Goal: Information Seeking & Learning: Learn about a topic

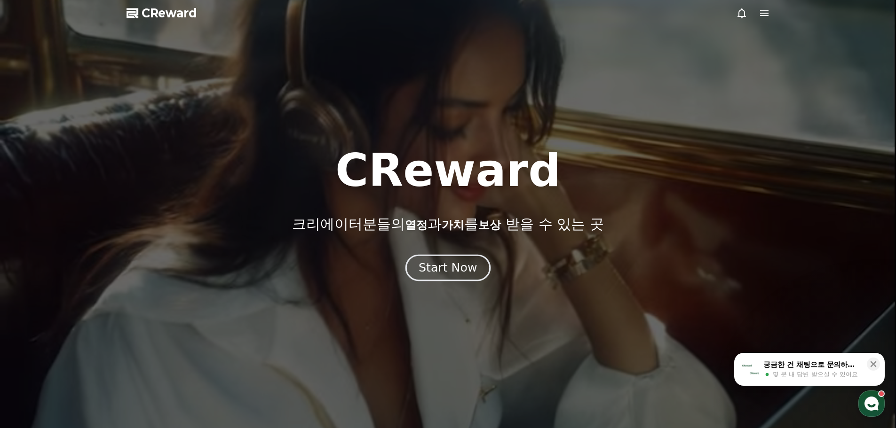
click at [453, 257] on button "Start Now" at bounding box center [447, 267] width 85 height 27
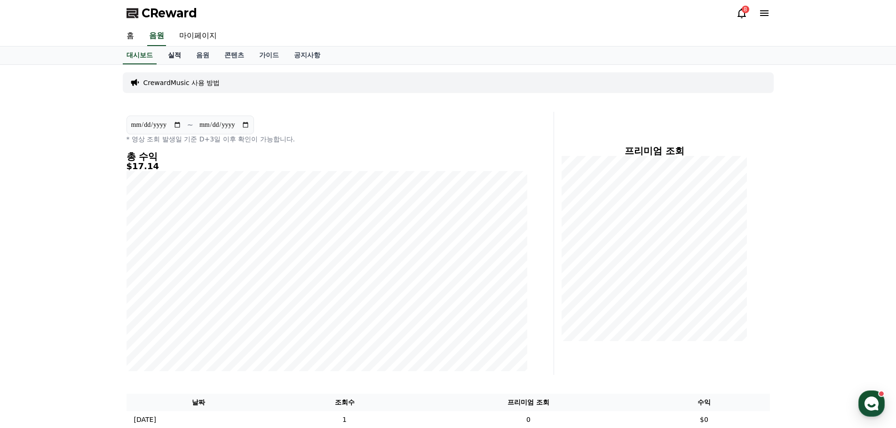
click at [182, 58] on link "실적" at bounding box center [174, 56] width 28 height 18
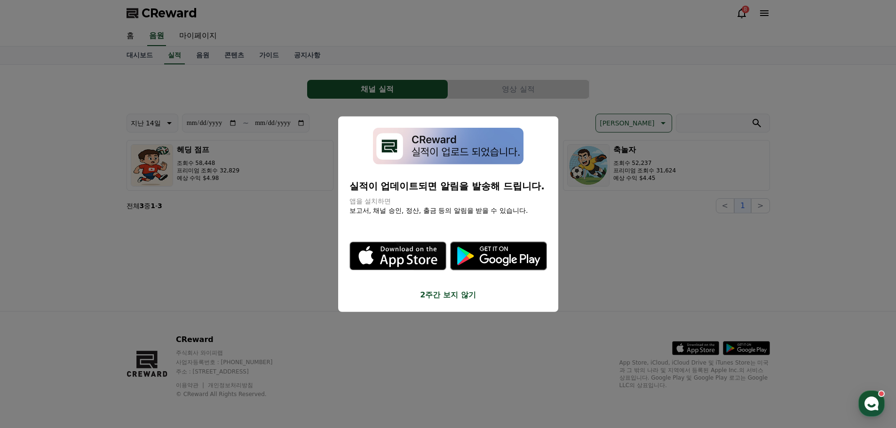
click at [438, 300] on button "2주간 보지 않기" at bounding box center [447, 295] width 197 height 11
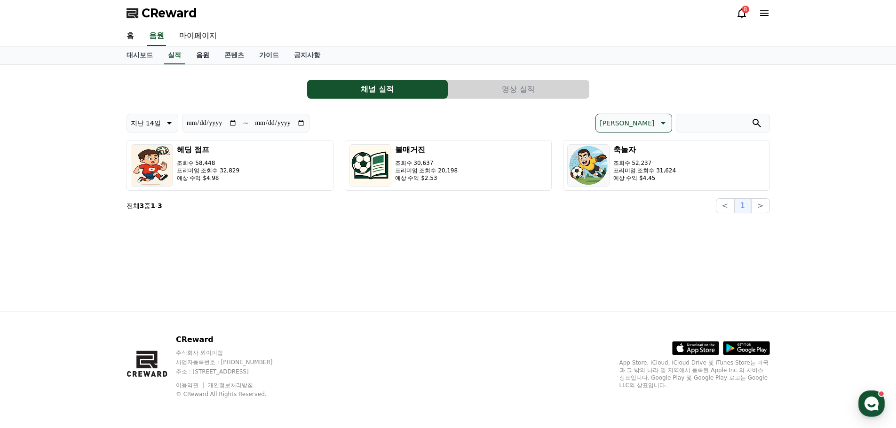
click at [207, 56] on link "음원" at bounding box center [203, 56] width 28 height 18
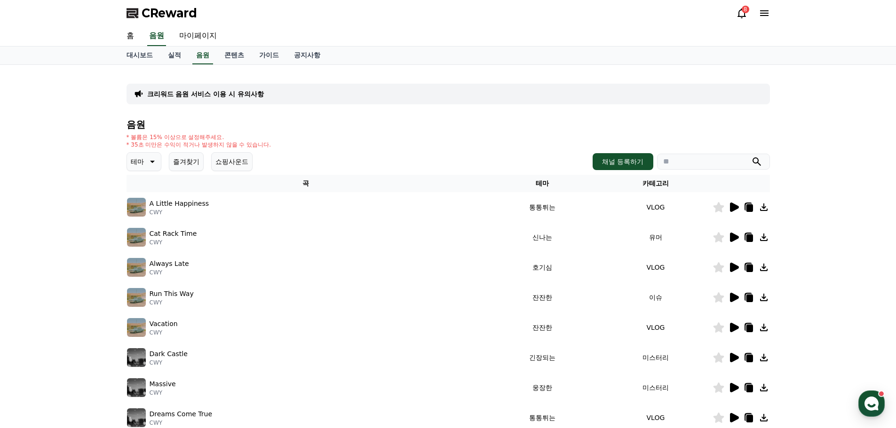
click at [156, 152] on div "음원 * 볼륨은 15% 이상으로 설정해주세요. * 35초 미만은 수익이 적거나 발생하지 않을 수 있습니다. 테마 즐겨찾기 쇼핑사운드 채널 등록…" at bounding box center [447, 315] width 643 height 393
click at [151, 162] on icon at bounding box center [152, 162] width 5 height 2
click at [152, 239] on button "웅장한" at bounding box center [141, 241] width 27 height 21
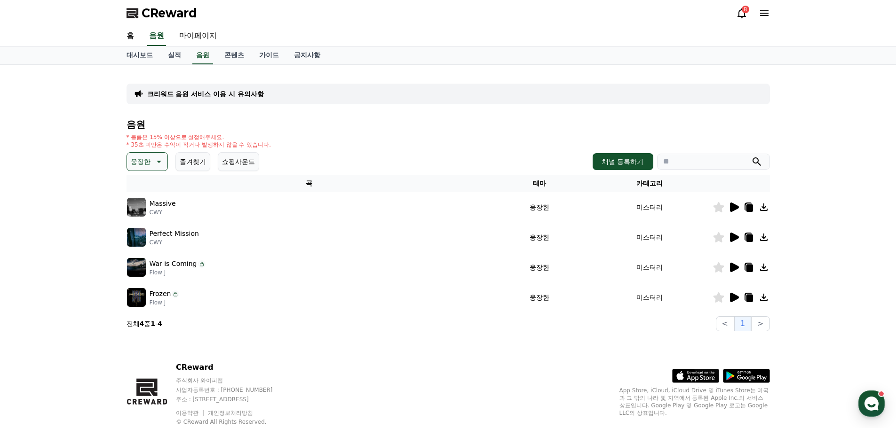
click at [728, 213] on icon at bounding box center [733, 207] width 11 height 11
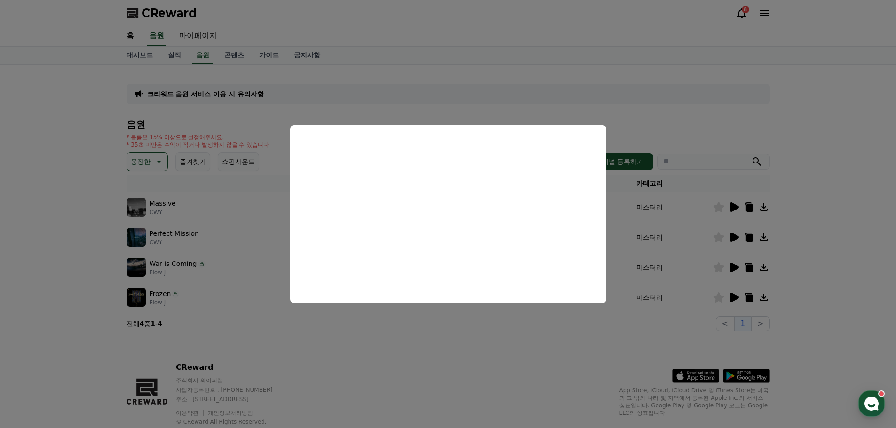
click at [701, 241] on button "close modal" at bounding box center [448, 214] width 896 height 428
click at [734, 237] on icon at bounding box center [734, 237] width 9 height 9
click at [691, 255] on button "close modal" at bounding box center [448, 214] width 896 height 428
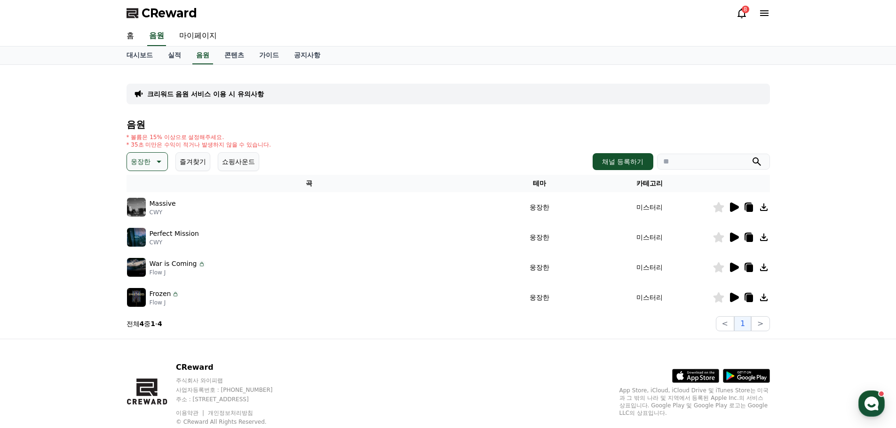
click at [729, 267] on icon at bounding box center [733, 267] width 11 height 11
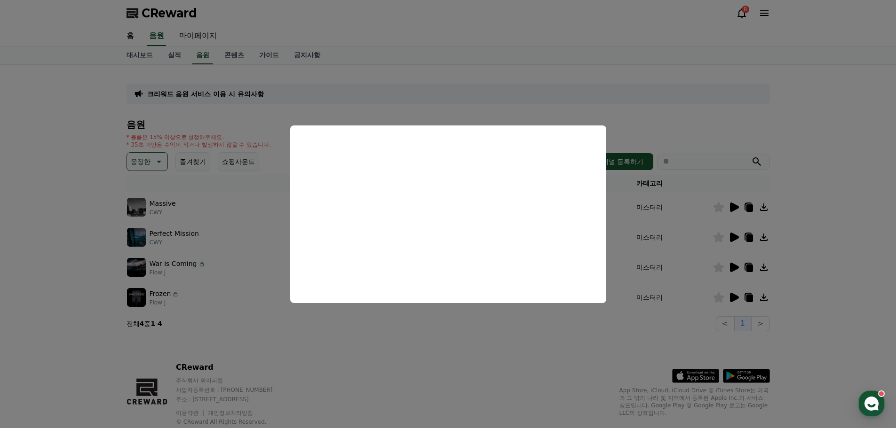
click at [247, 290] on button "close modal" at bounding box center [448, 214] width 896 height 428
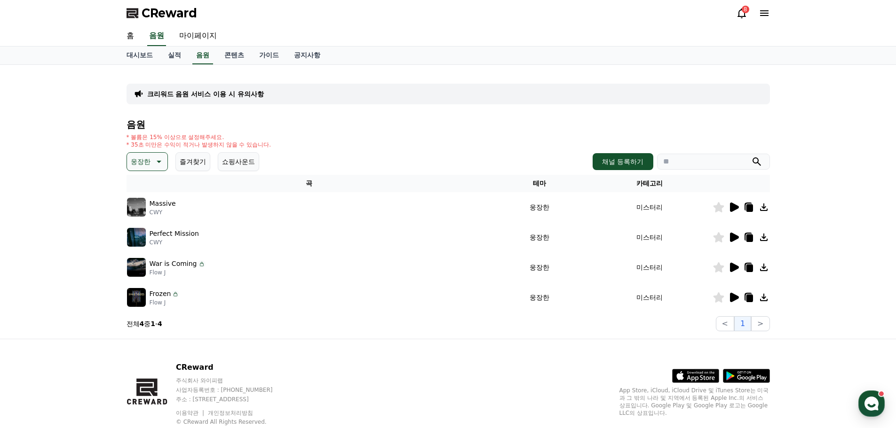
click at [727, 294] on div at bounding box center [741, 297] width 56 height 11
click at [731, 297] on icon at bounding box center [734, 297] width 9 height 9
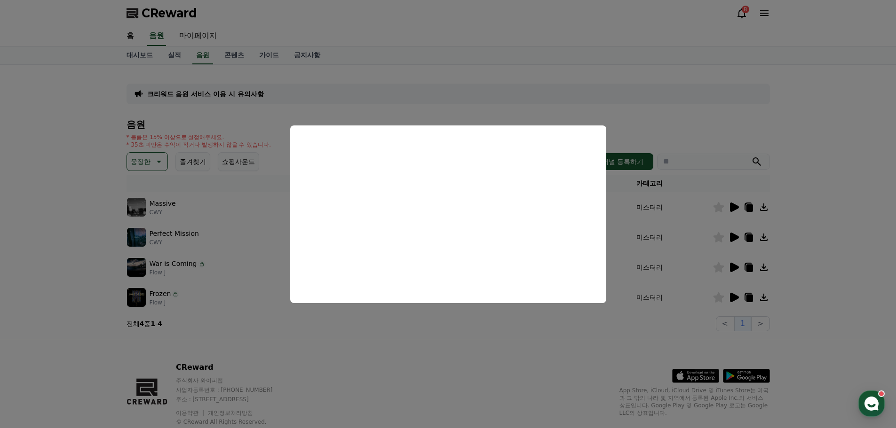
click at [161, 165] on button "close modal" at bounding box center [448, 214] width 896 height 428
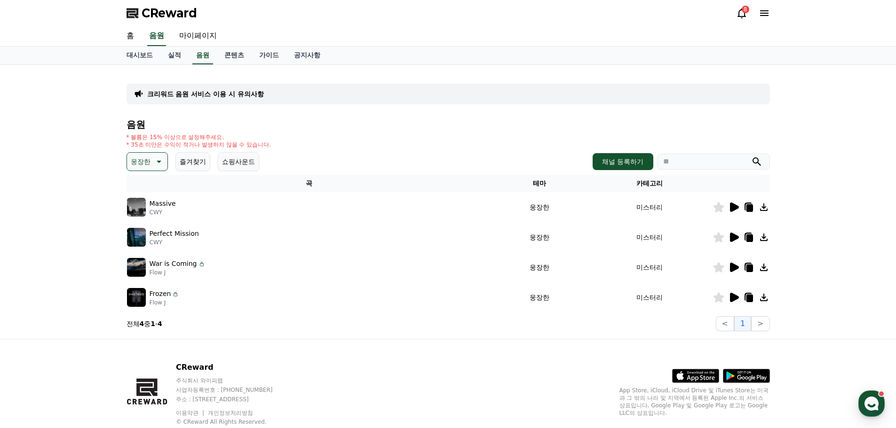
click at [161, 164] on icon at bounding box center [157, 161] width 11 height 11
click at [152, 238] on button "호기심" at bounding box center [141, 235] width 27 height 21
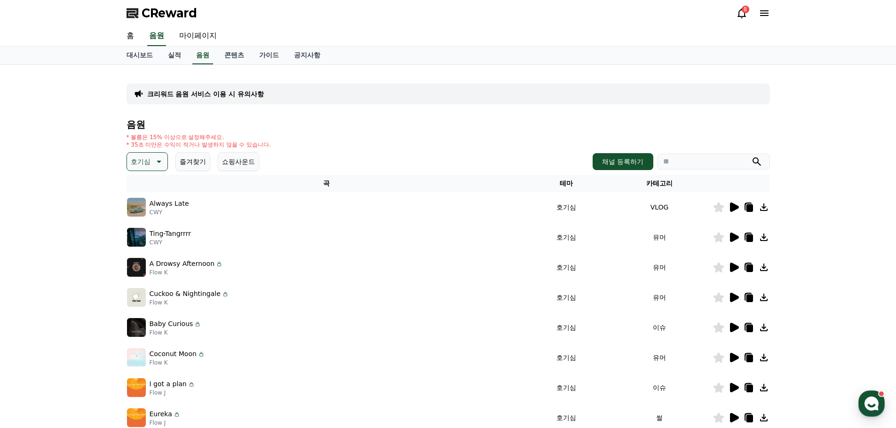
click at [729, 213] on td at bounding box center [740, 207] width 57 height 30
click at [733, 210] on icon at bounding box center [734, 207] width 9 height 9
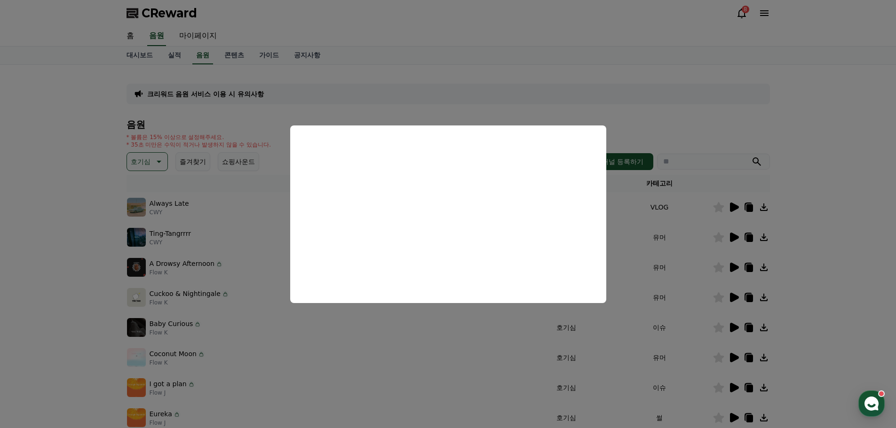
click at [66, 261] on button "close modal" at bounding box center [448, 214] width 896 height 428
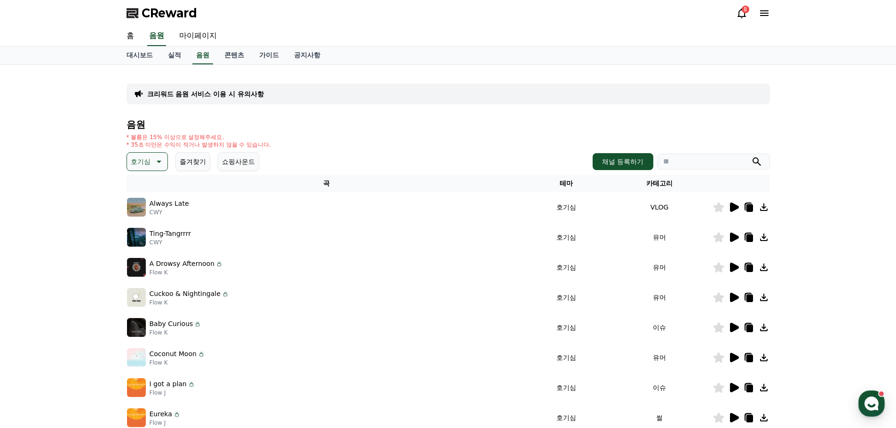
click at [734, 237] on icon at bounding box center [734, 237] width 9 height 9
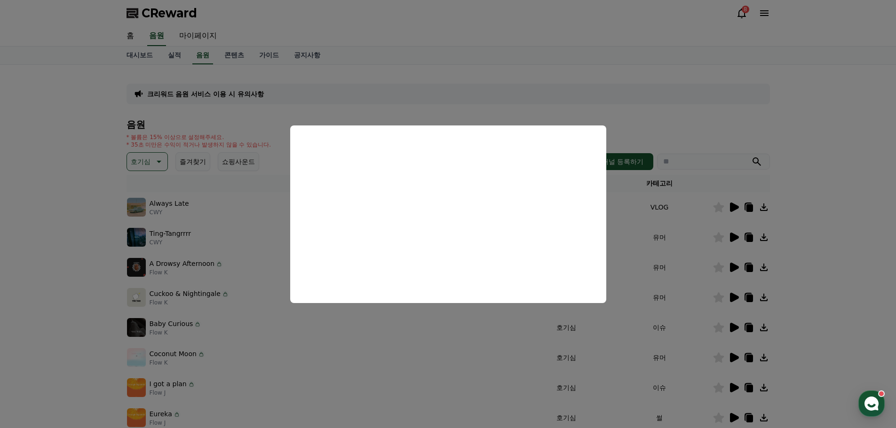
click at [688, 263] on button "close modal" at bounding box center [448, 214] width 896 height 428
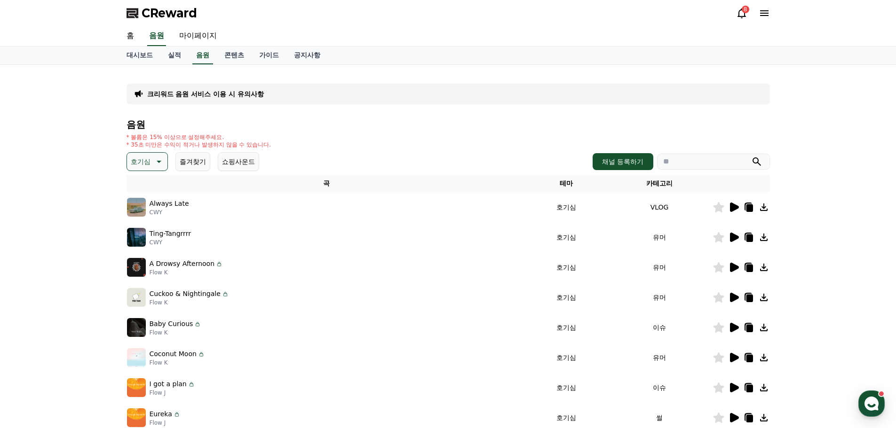
click at [736, 268] on icon at bounding box center [734, 267] width 9 height 9
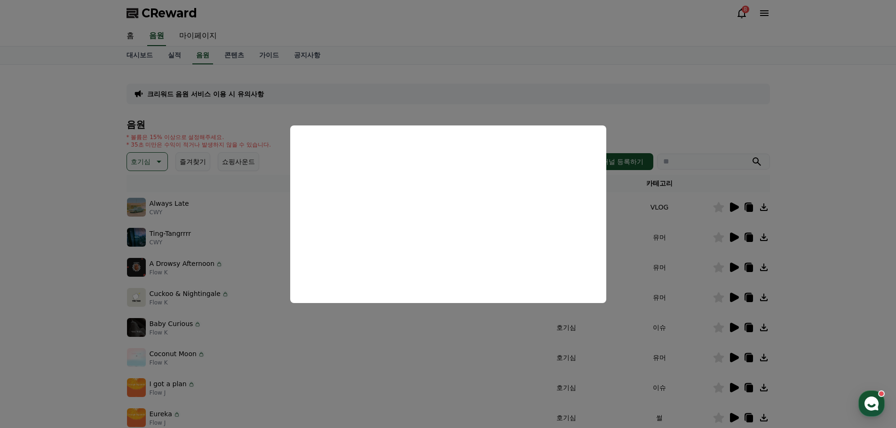
click at [734, 296] on button "close modal" at bounding box center [448, 214] width 896 height 428
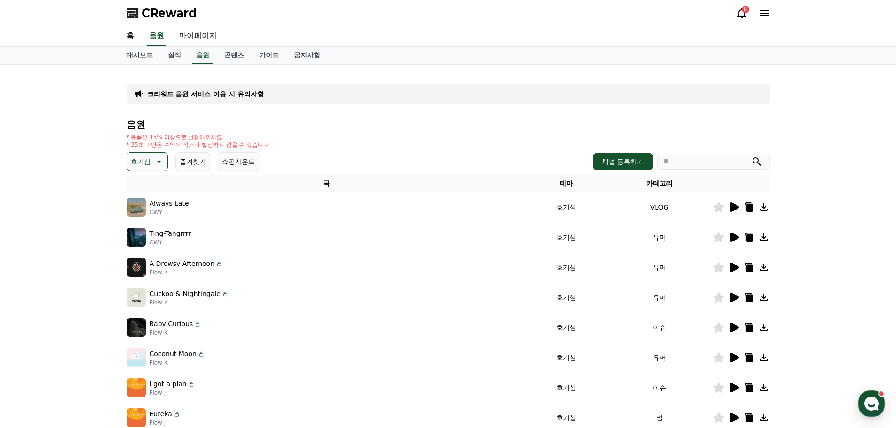
click at [734, 296] on icon at bounding box center [734, 297] width 9 height 9
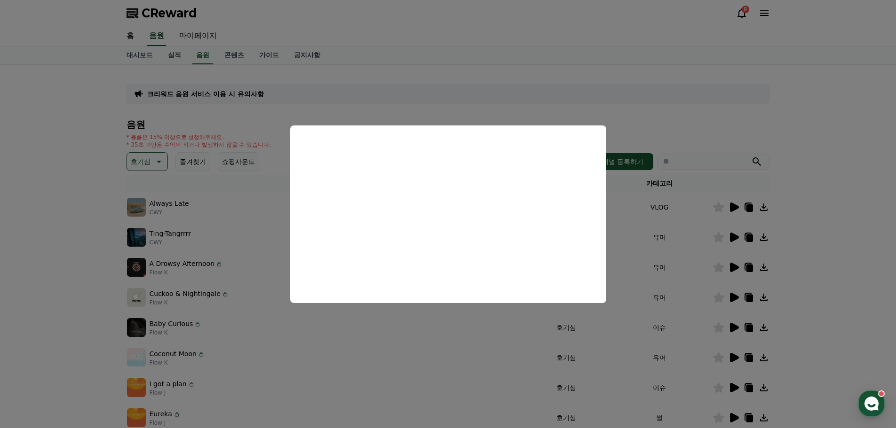
click at [688, 318] on button "close modal" at bounding box center [448, 214] width 896 height 428
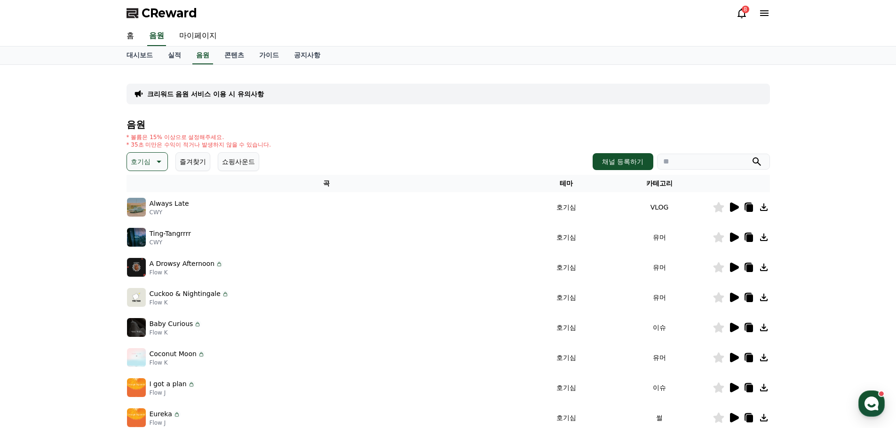
click at [731, 327] on icon at bounding box center [734, 327] width 9 height 9
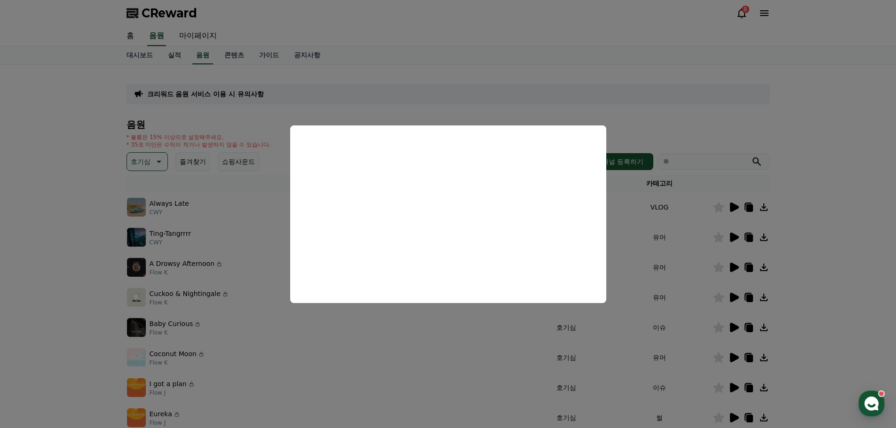
click at [695, 320] on button "close modal" at bounding box center [448, 214] width 896 height 428
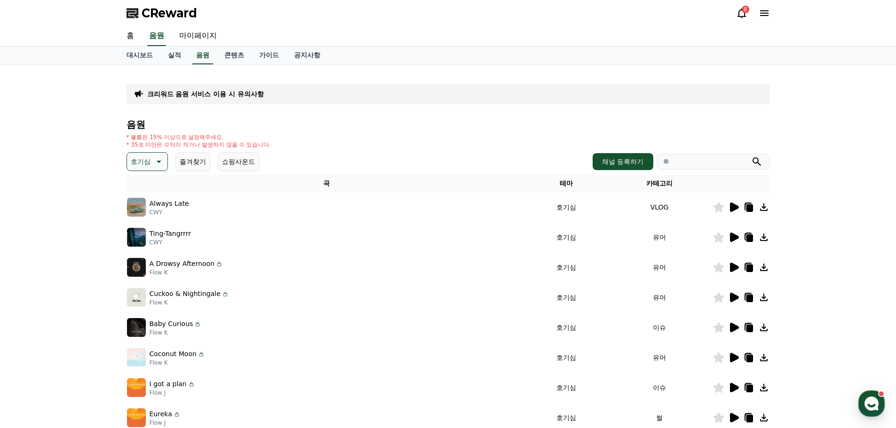
click at [739, 339] on td at bounding box center [740, 328] width 57 height 30
click at [730, 327] on icon at bounding box center [734, 327] width 9 height 9
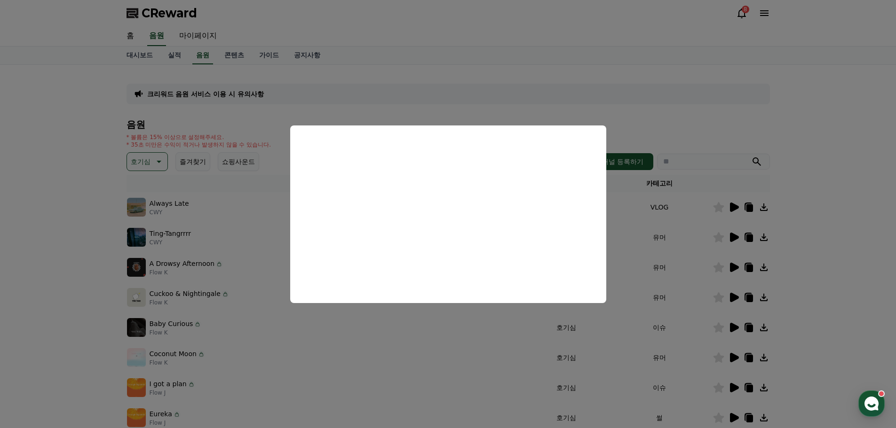
drag, startPoint x: 716, startPoint y: 359, endPoint x: 725, endPoint y: 361, distance: 8.6
click at [716, 359] on button "close modal" at bounding box center [448, 214] width 896 height 428
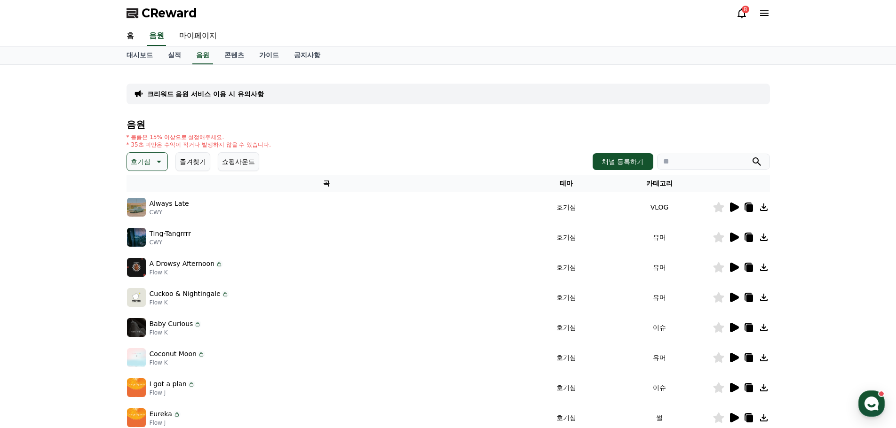
click at [733, 356] on icon at bounding box center [734, 357] width 9 height 9
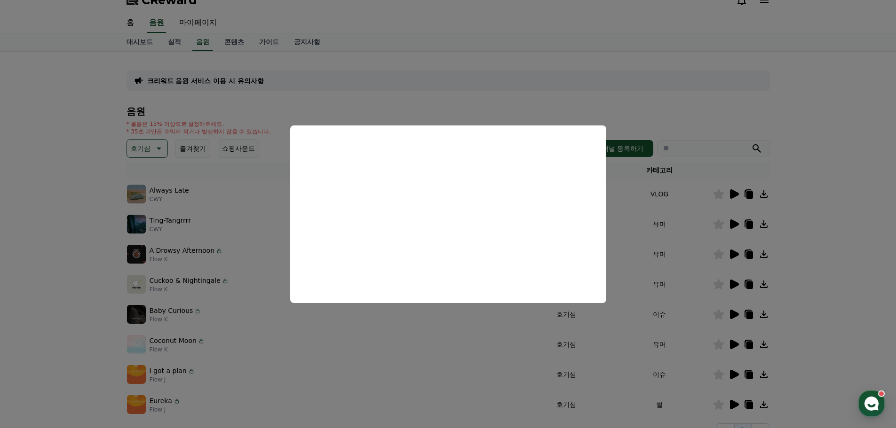
scroll to position [47, 0]
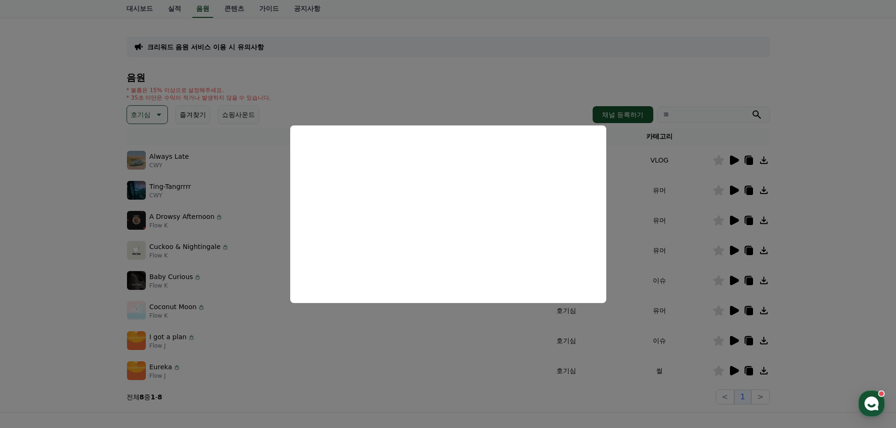
click at [687, 354] on button "close modal" at bounding box center [448, 214] width 896 height 428
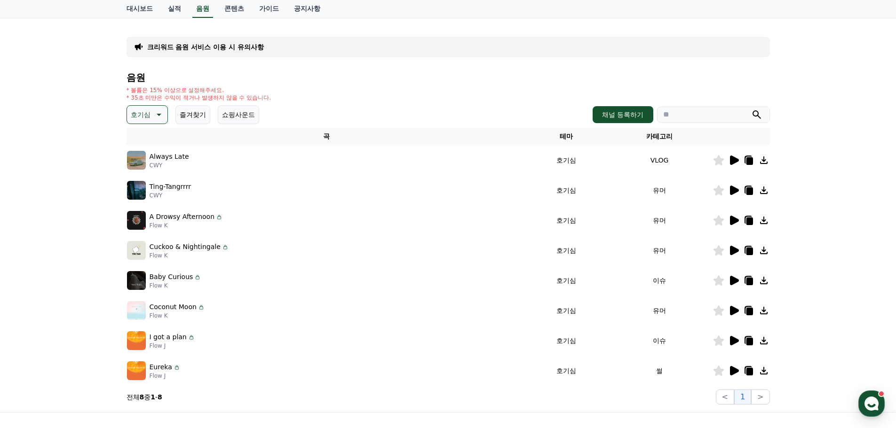
click at [733, 340] on icon at bounding box center [734, 340] width 9 height 9
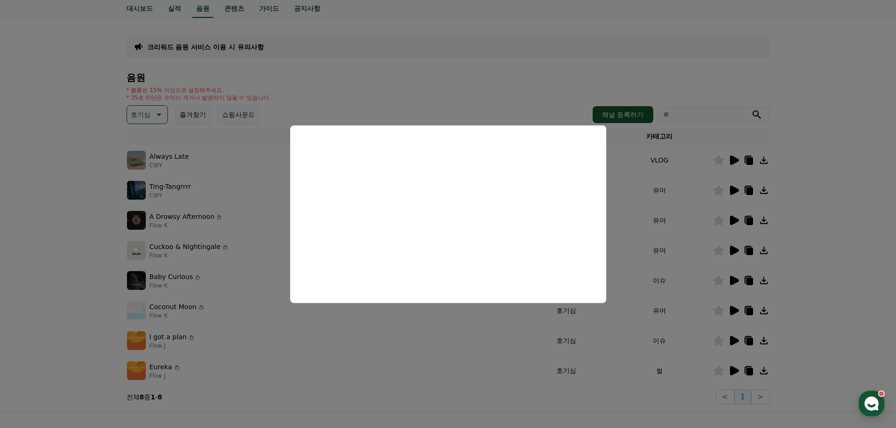
click at [674, 361] on button "close modal" at bounding box center [448, 214] width 896 height 428
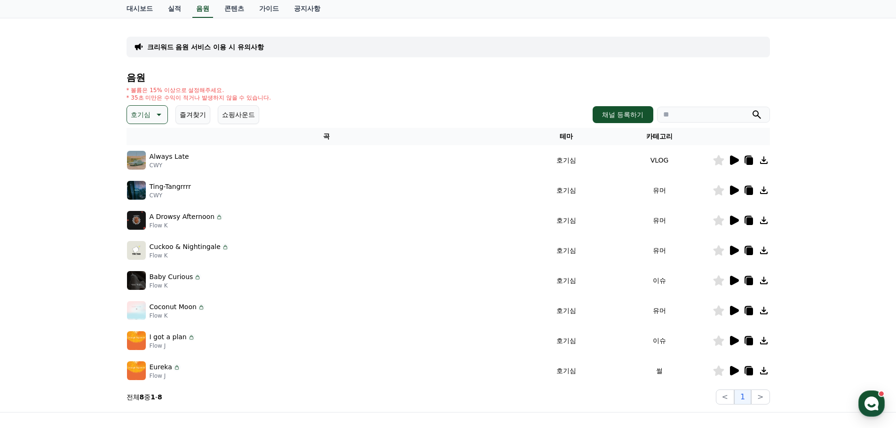
click at [731, 370] on icon at bounding box center [734, 370] width 9 height 9
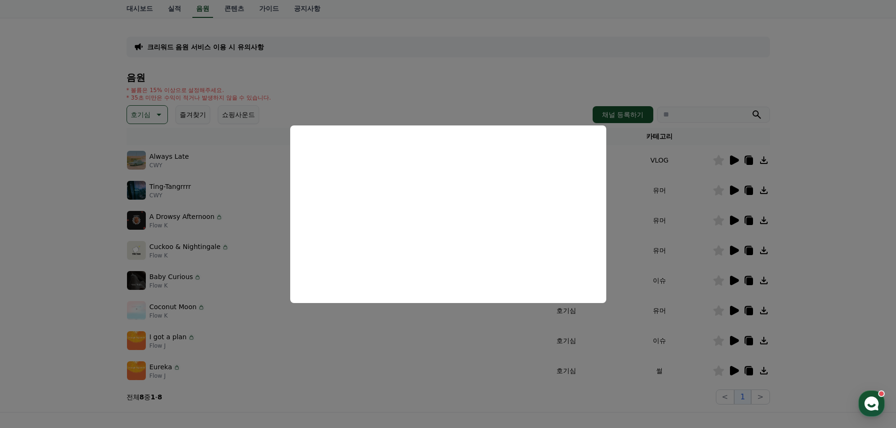
click at [517, 395] on button "close modal" at bounding box center [448, 214] width 896 height 428
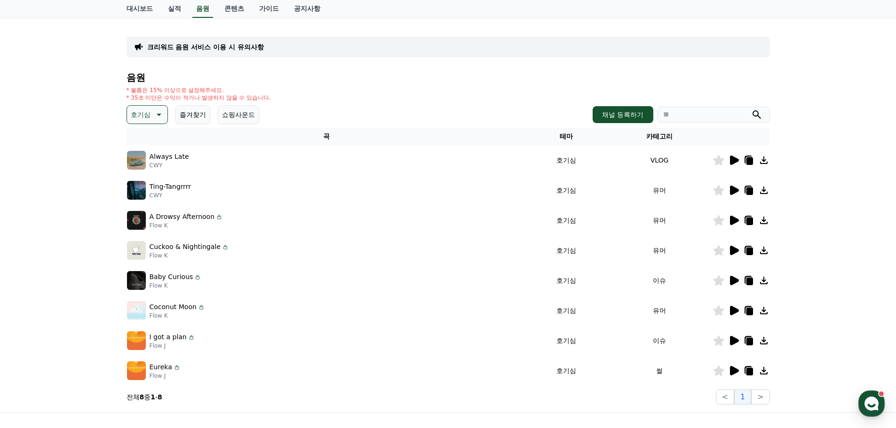
click at [745, 371] on icon at bounding box center [748, 370] width 11 height 11
drag, startPoint x: 82, startPoint y: 186, endPoint x: 94, endPoint y: 176, distance: 15.0
click at [83, 186] on div "크리워드 음원 서비스 이용 시 유의사항 음원 * 볼륨은 15% 이상으로 설정해주세요. * 35초 미만은 수익이 적거나 발생하지 않을 수 있습니…" at bounding box center [448, 215] width 896 height 395
click at [150, 116] on p "호기심" at bounding box center [141, 114] width 20 height 13
click at [147, 210] on button "통통튀는" at bounding box center [145, 215] width 34 height 21
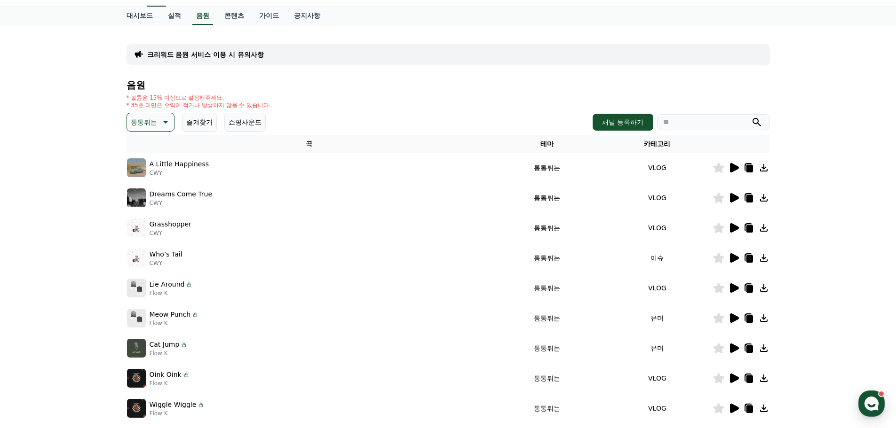
scroll to position [47, 0]
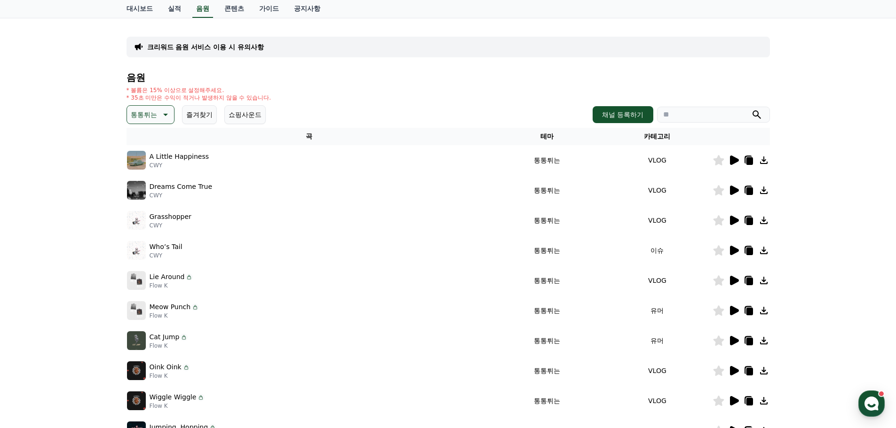
click at [154, 121] on p "통통튀는" at bounding box center [144, 114] width 26 height 13
click at [149, 170] on div "전체 환상적인 호기심 어두운 밝은 통통튀는 신나는 반전 웅장한 드라마틱 즐거움 분위기있는 EDM 그루브 슬픈 잔잔한 귀여운 감동적인 긴장되는 …" at bounding box center [150, 230] width 45 height 485
click at [139, 169] on button "반전" at bounding box center [138, 169] width 21 height 21
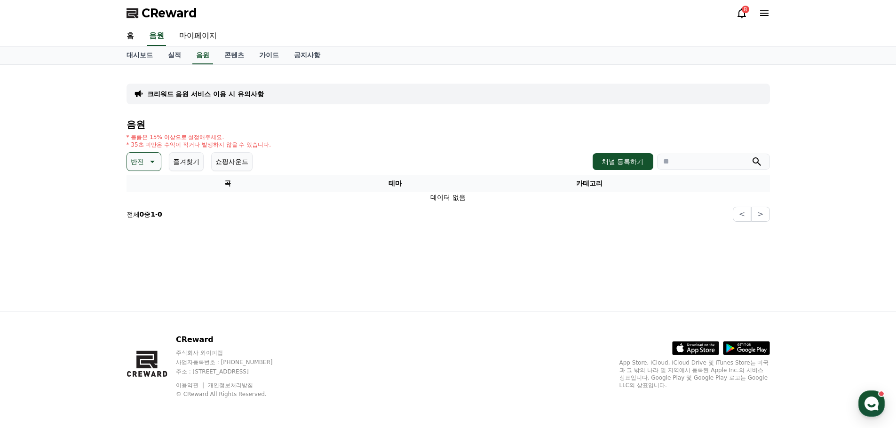
click at [150, 163] on icon at bounding box center [151, 161] width 11 height 11
click at [145, 266] on button "코믹한" at bounding box center [141, 263] width 27 height 21
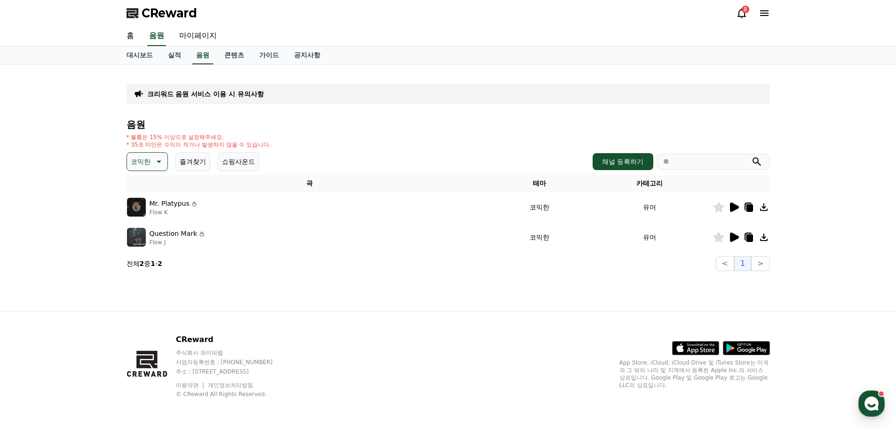
click at [739, 207] on div at bounding box center [741, 207] width 56 height 11
click at [737, 207] on icon at bounding box center [734, 207] width 9 height 9
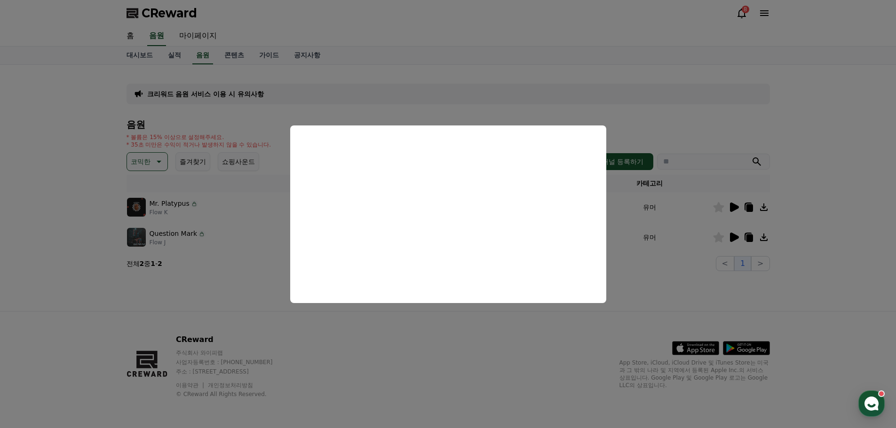
click at [695, 284] on button "close modal" at bounding box center [448, 214] width 896 height 428
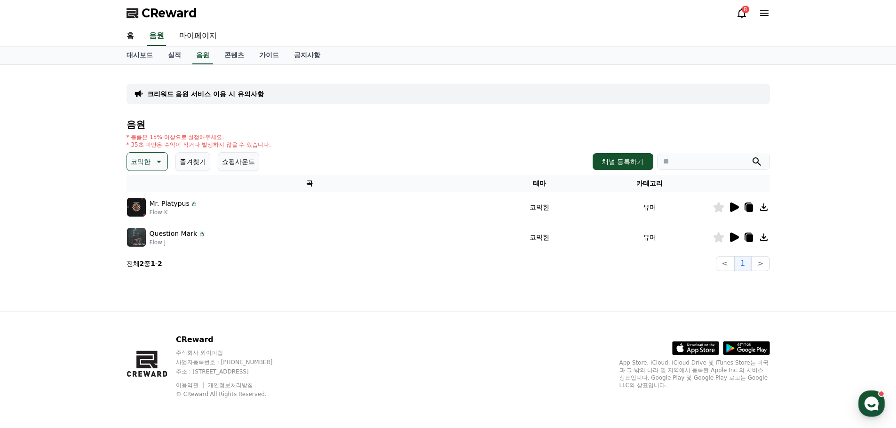
click at [737, 236] on icon at bounding box center [734, 237] width 9 height 9
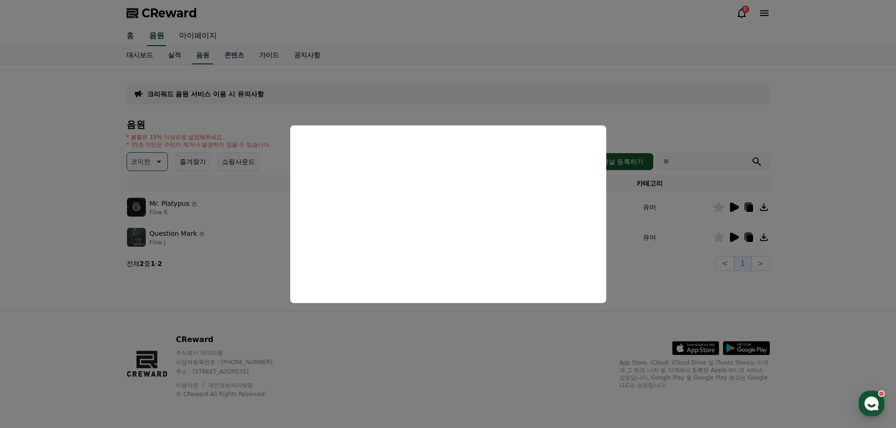
click at [157, 160] on button "close modal" at bounding box center [448, 214] width 896 height 428
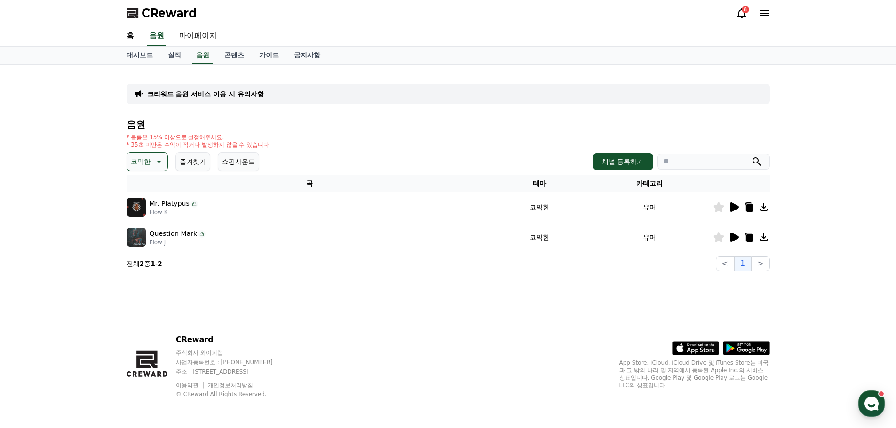
click at [753, 242] on icon at bounding box center [748, 237] width 11 height 11
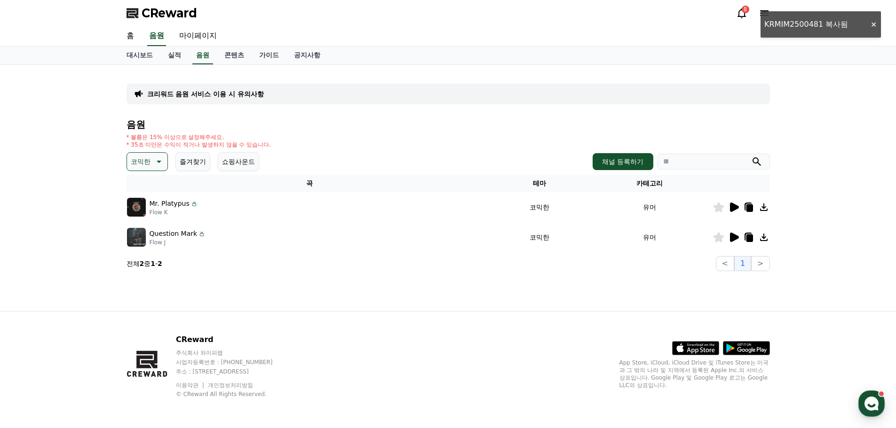
click at [140, 289] on div "크리워드 음원 서비스 이용 시 유의사항 음원 * 볼륨은 15% 이상으로 설정해주세요. * 35초 미만은 수익이 적거나 발생하지 않을 수 있습니…" at bounding box center [448, 188] width 658 height 246
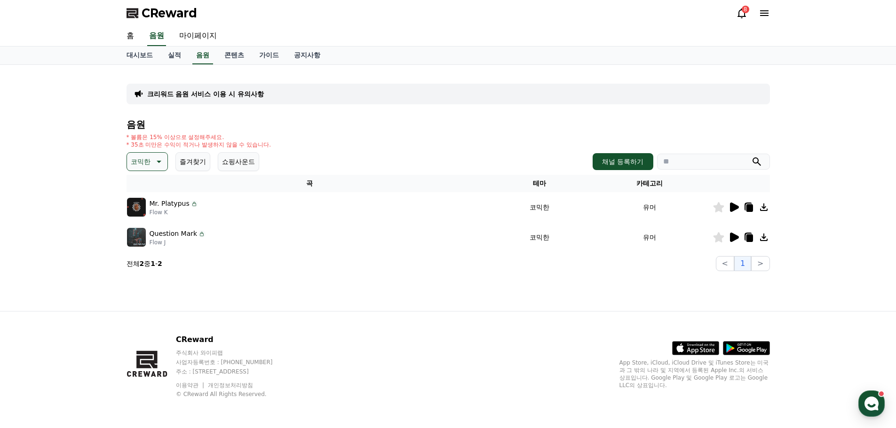
click at [153, 169] on button "코믹한" at bounding box center [146, 161] width 41 height 19
click at [153, 240] on button "긴장되는" at bounding box center [145, 239] width 34 height 21
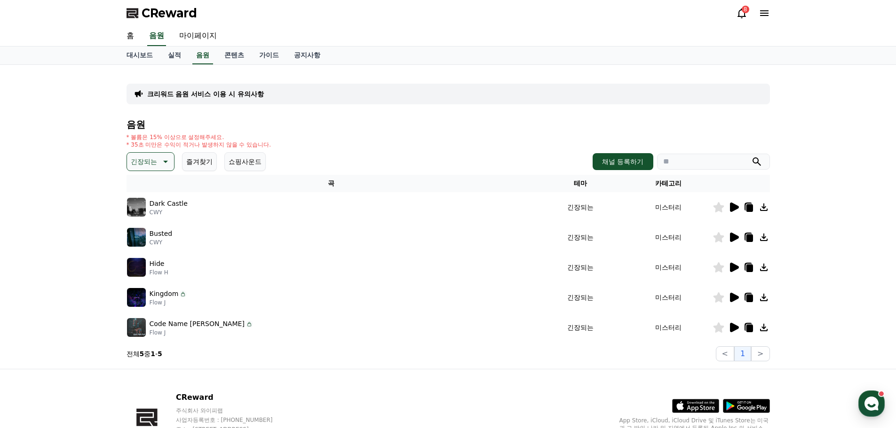
click at [743, 210] on icon at bounding box center [748, 207] width 11 height 11
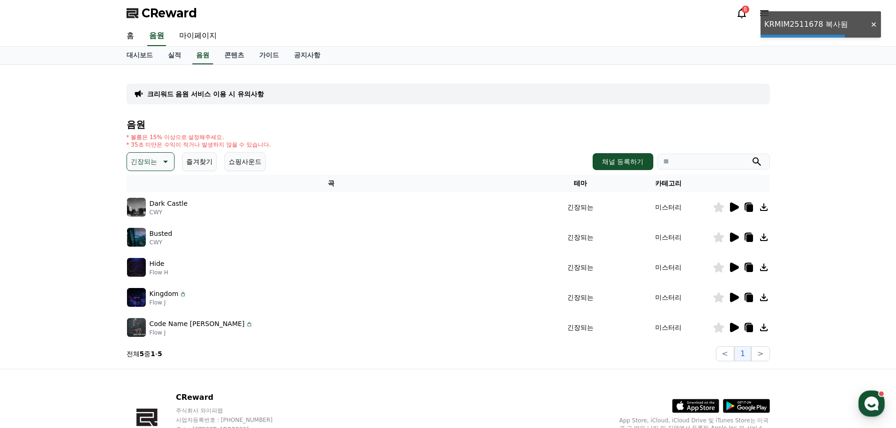
click at [736, 209] on icon at bounding box center [734, 207] width 9 height 9
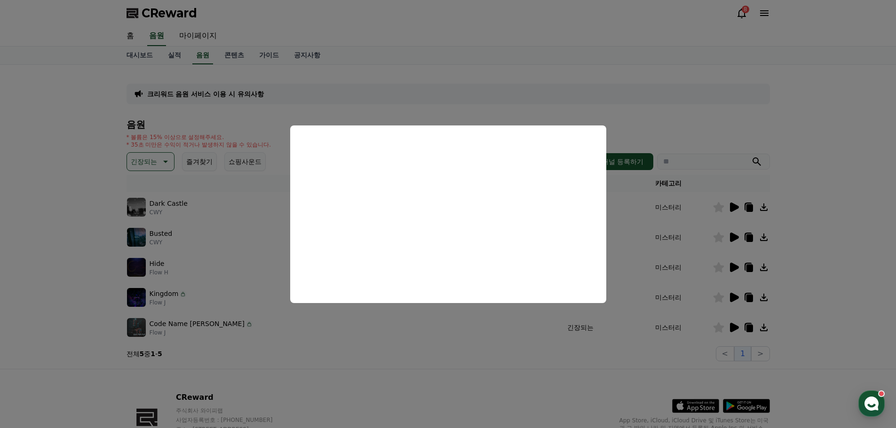
click at [695, 237] on button "close modal" at bounding box center [448, 214] width 896 height 428
click at [734, 234] on icon at bounding box center [734, 237] width 9 height 9
click at [736, 268] on button "close modal" at bounding box center [448, 214] width 896 height 428
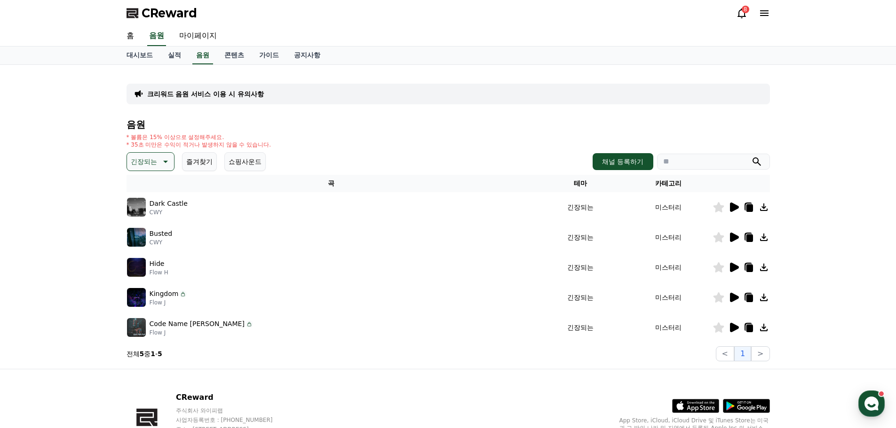
click at [735, 268] on icon at bounding box center [734, 267] width 9 height 9
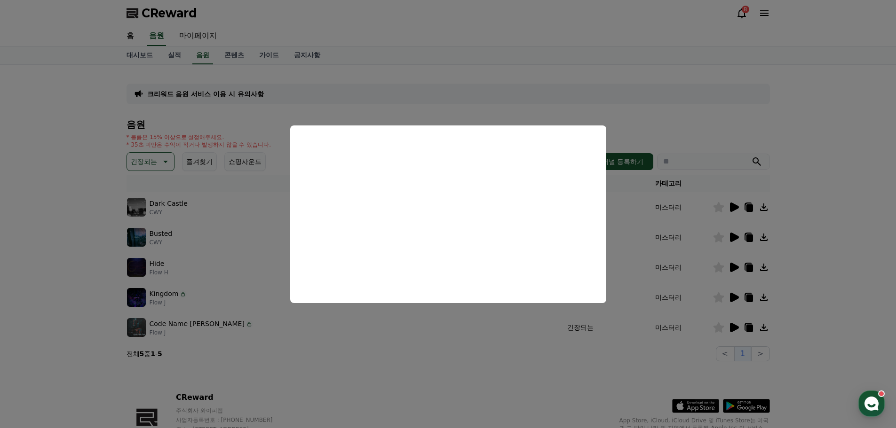
click at [747, 270] on button "close modal" at bounding box center [448, 214] width 896 height 428
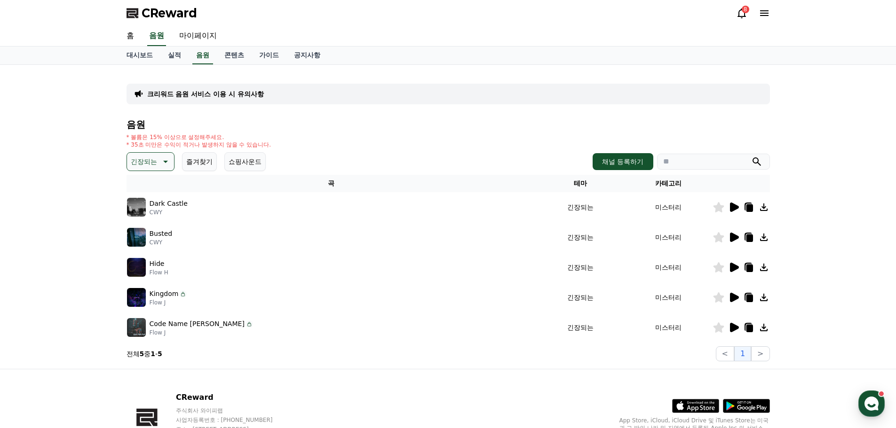
click at [737, 268] on icon at bounding box center [734, 267] width 9 height 9
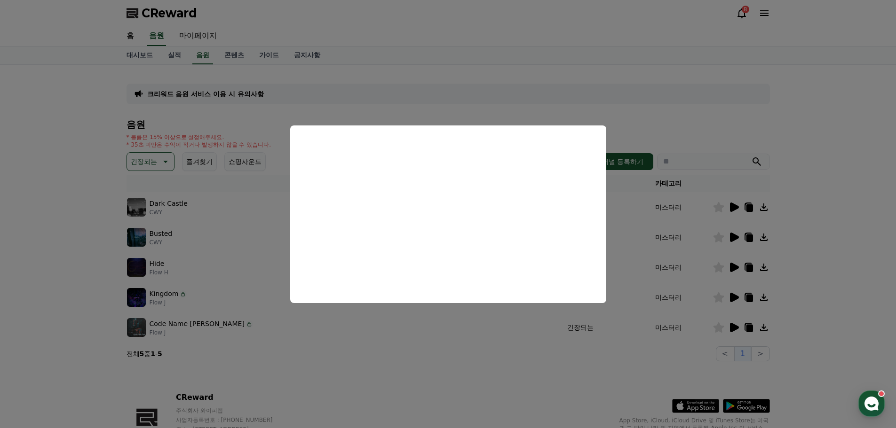
drag, startPoint x: 574, startPoint y: 337, endPoint x: 581, endPoint y: 336, distance: 6.6
click at [576, 337] on button "close modal" at bounding box center [448, 214] width 896 height 428
click at [740, 323] on div at bounding box center [741, 327] width 56 height 11
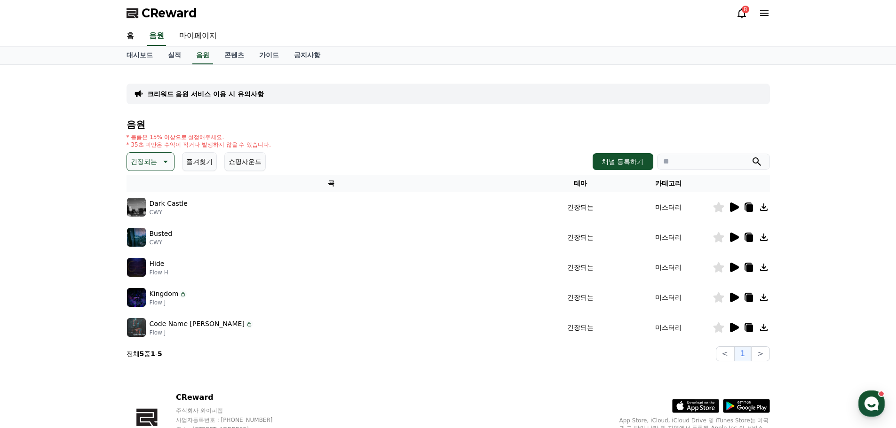
click at [735, 326] on icon at bounding box center [734, 327] width 9 height 9
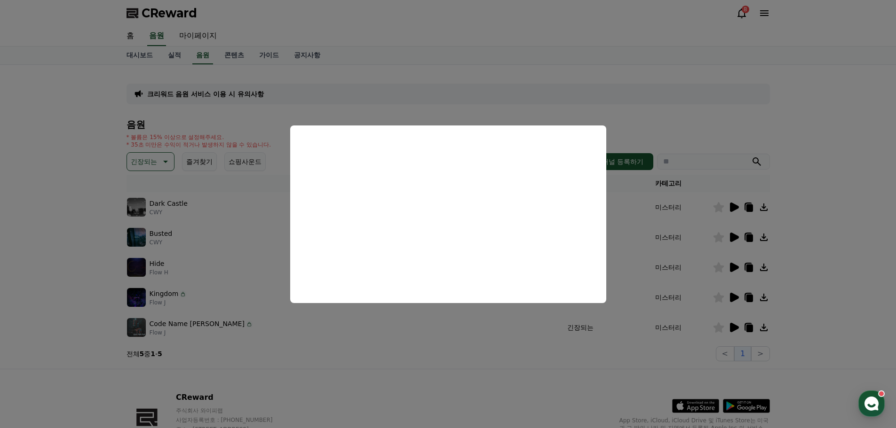
click at [25, 259] on button "close modal" at bounding box center [448, 214] width 896 height 428
click at [130, 177] on th "곡" at bounding box center [331, 183] width 410 height 17
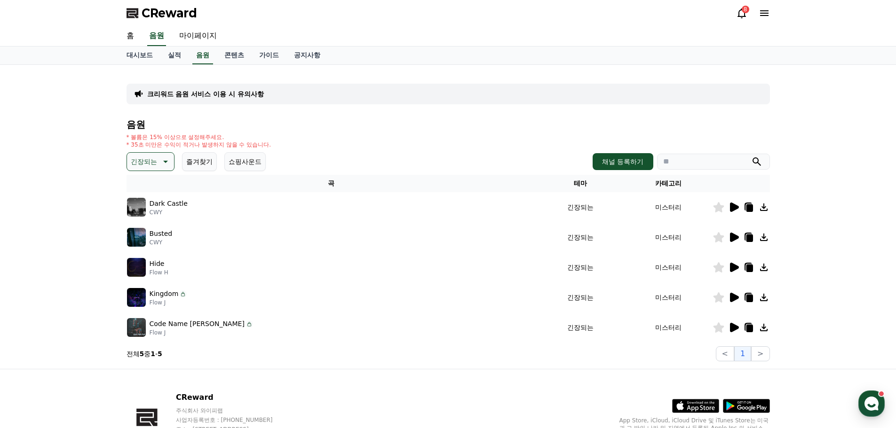
click at [153, 167] on p "긴장되는" at bounding box center [144, 161] width 26 height 13
click at [151, 263] on button "코믹한" at bounding box center [141, 263] width 27 height 21
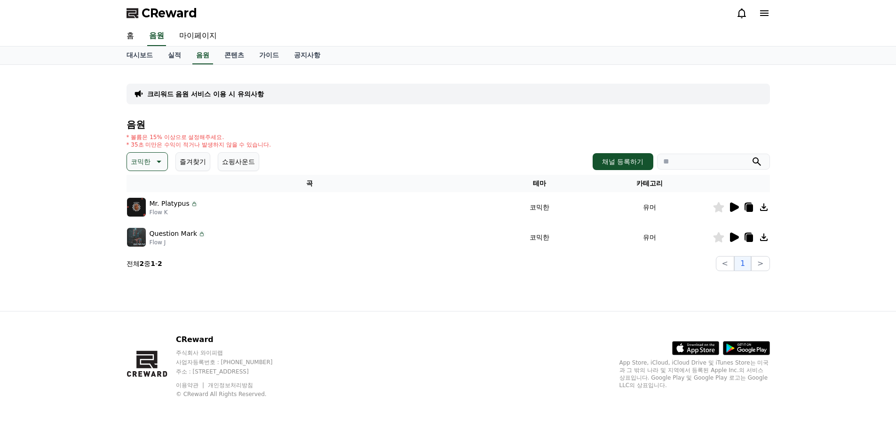
click at [157, 161] on icon at bounding box center [159, 162] width 5 height 2
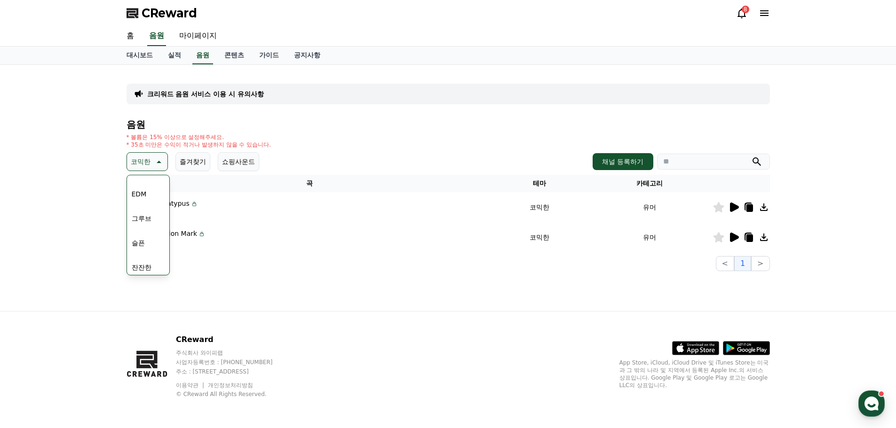
scroll to position [282, 0]
click at [142, 196] on button "EDM" at bounding box center [139, 198] width 23 height 21
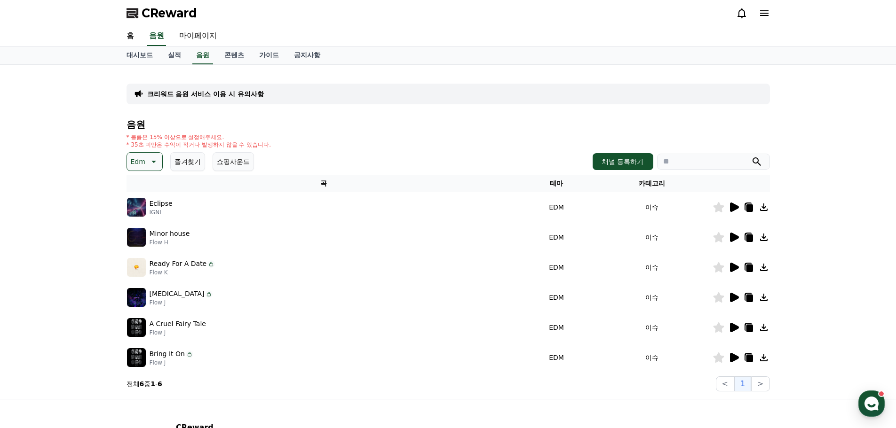
click at [144, 164] on button "Edm" at bounding box center [144, 161] width 36 height 19
click at [147, 229] on button "잔잔한" at bounding box center [141, 224] width 27 height 21
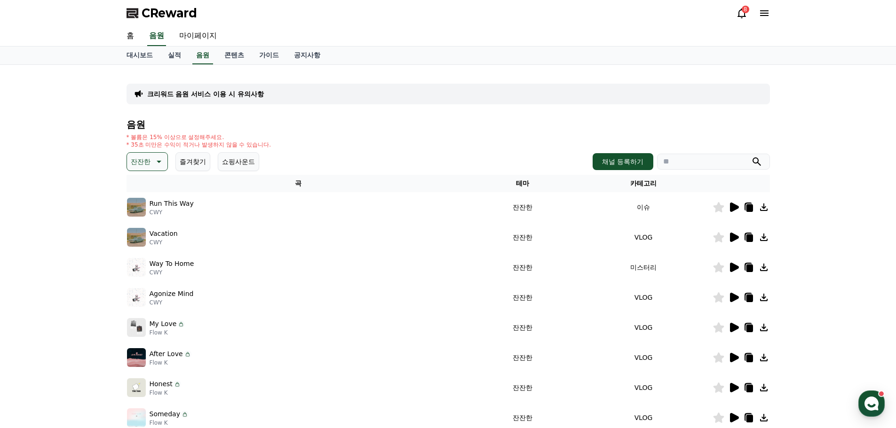
click at [730, 206] on icon at bounding box center [734, 207] width 9 height 9
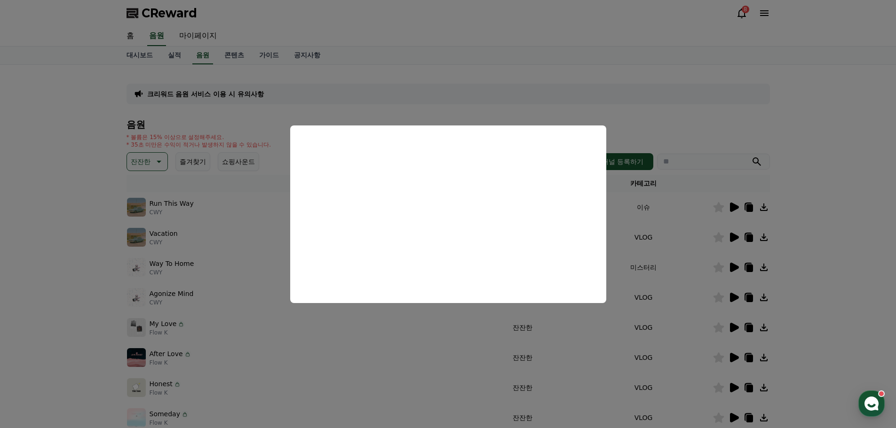
click at [700, 262] on button "close modal" at bounding box center [448, 214] width 896 height 428
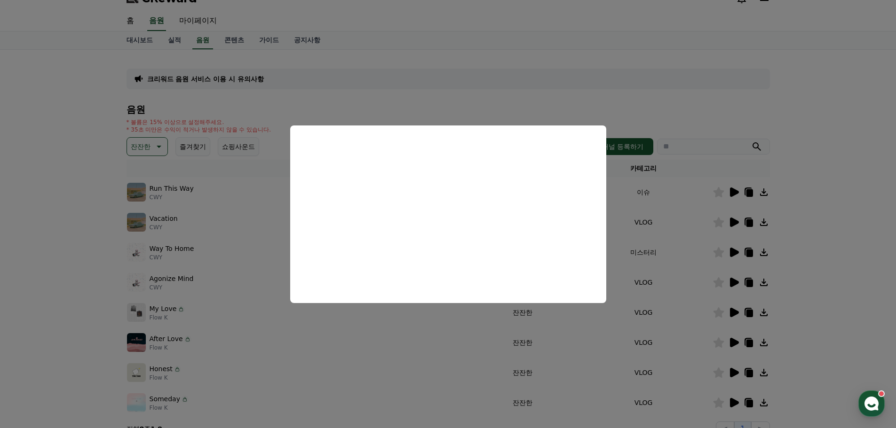
scroll to position [47, 0]
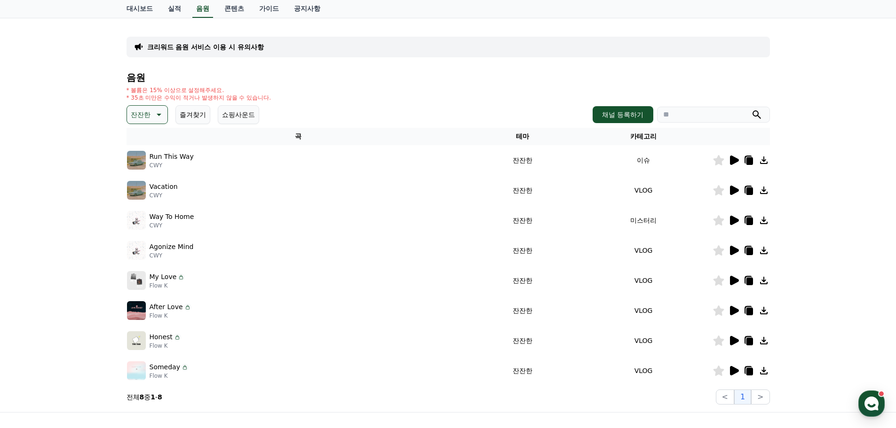
click at [395, 100] on div "* 볼륨은 15% 이상으로 설정해주세요. * 35초 미만은 수익이 적거나 발생하지 않을 수 있습니다." at bounding box center [447, 94] width 643 height 15
click at [231, 112] on button "쇼핑사운드" at bounding box center [238, 114] width 41 height 19
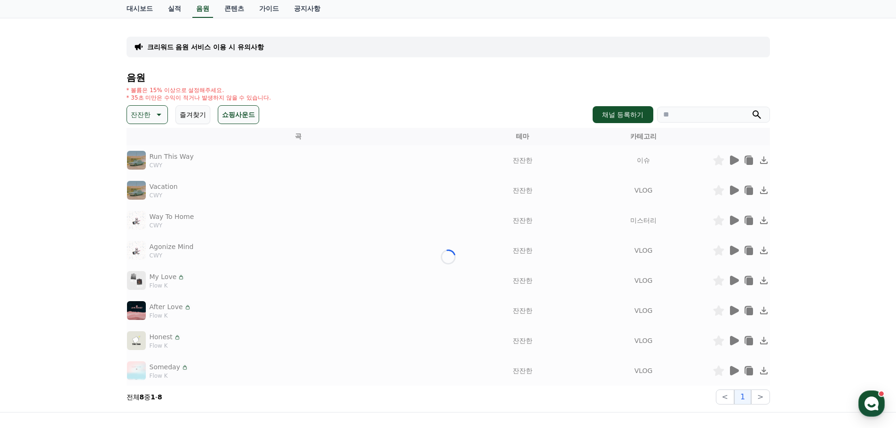
scroll to position [28, 0]
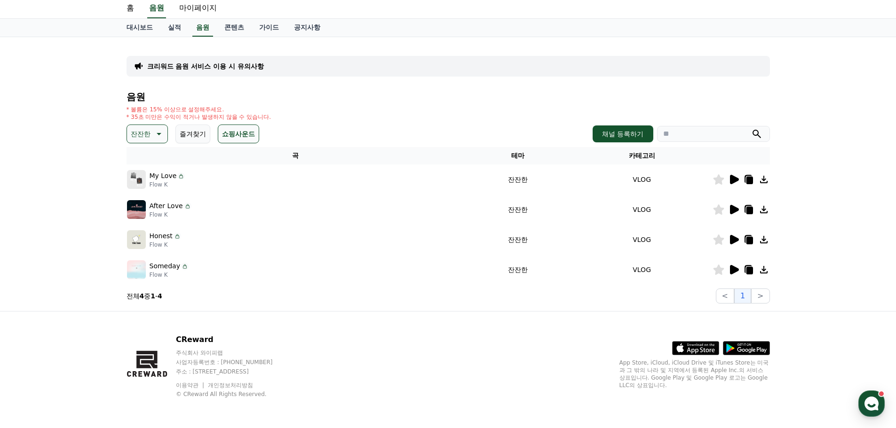
click at [726, 182] on div at bounding box center [741, 179] width 56 height 11
click at [730, 181] on icon at bounding box center [734, 179] width 9 height 9
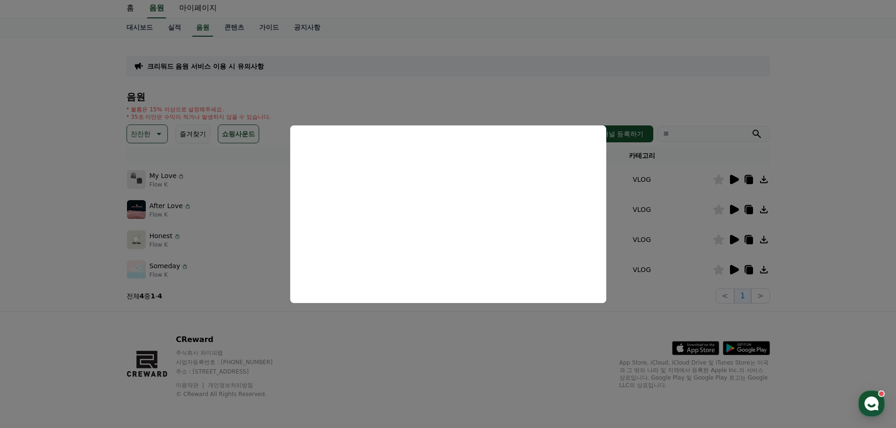
click at [734, 211] on button "close modal" at bounding box center [448, 214] width 896 height 428
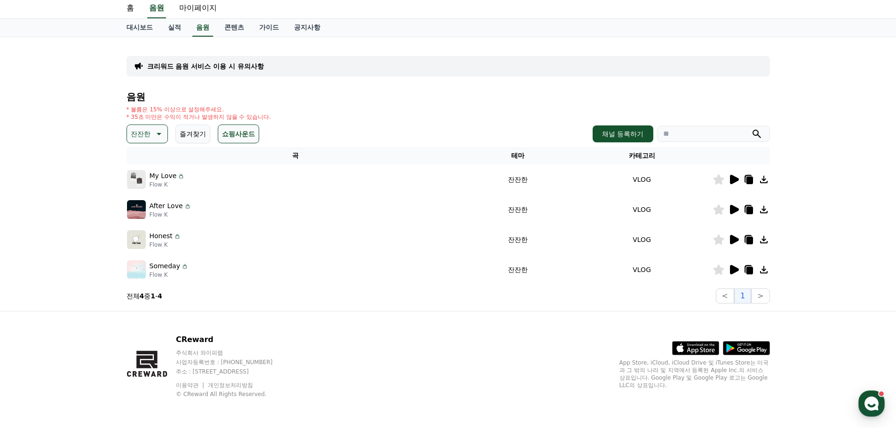
click at [735, 210] on icon at bounding box center [734, 209] width 9 height 9
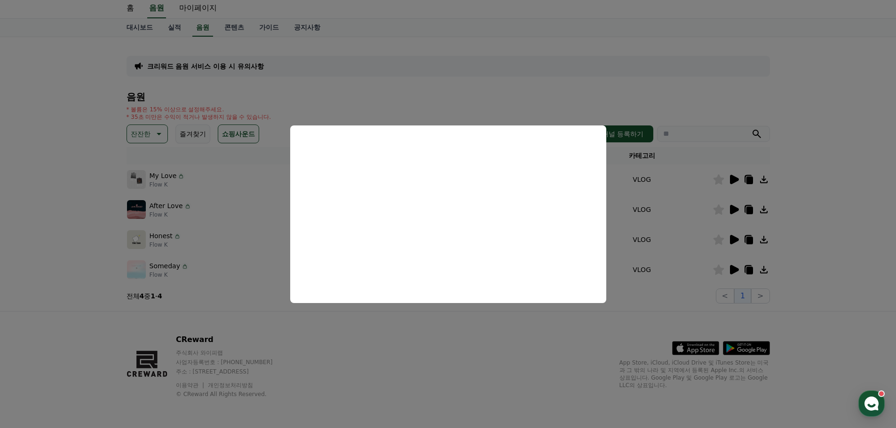
click at [700, 234] on button "close modal" at bounding box center [448, 214] width 896 height 428
click at [737, 238] on icon at bounding box center [733, 239] width 11 height 11
click at [657, 250] on button "close modal" at bounding box center [448, 214] width 896 height 428
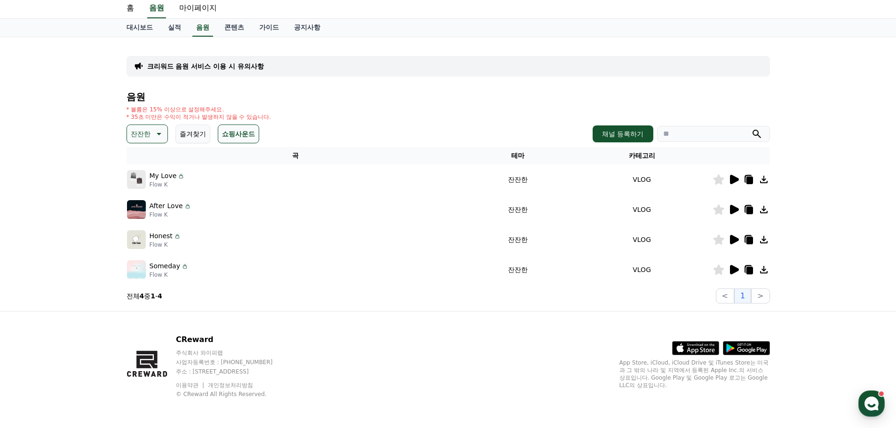
click at [730, 270] on icon at bounding box center [734, 269] width 9 height 9
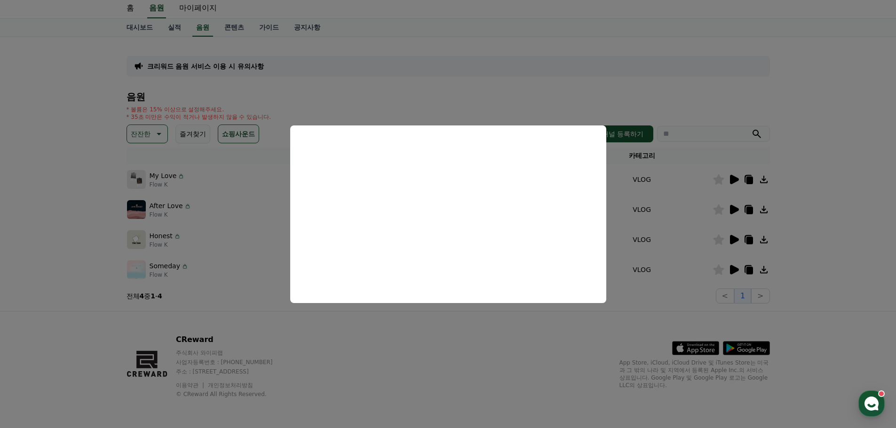
drag, startPoint x: 363, startPoint y: 340, endPoint x: 355, endPoint y: 302, distance: 39.4
click at [363, 340] on button "close modal" at bounding box center [448, 214] width 896 height 428
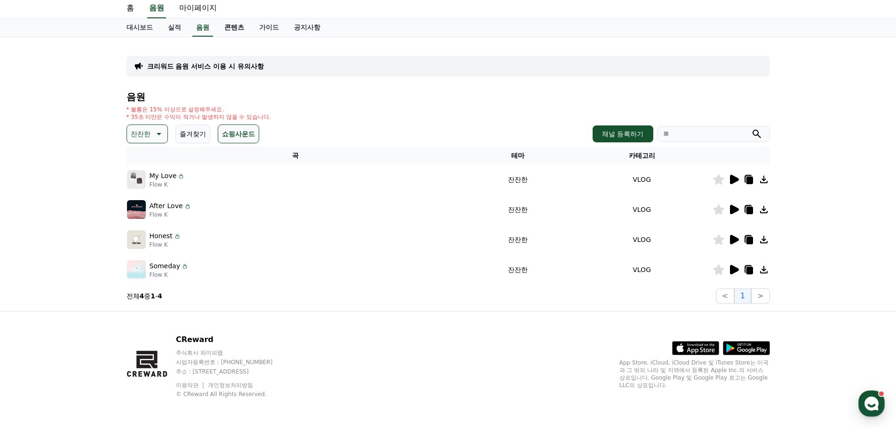
click at [239, 26] on link "콘텐츠" at bounding box center [234, 28] width 35 height 18
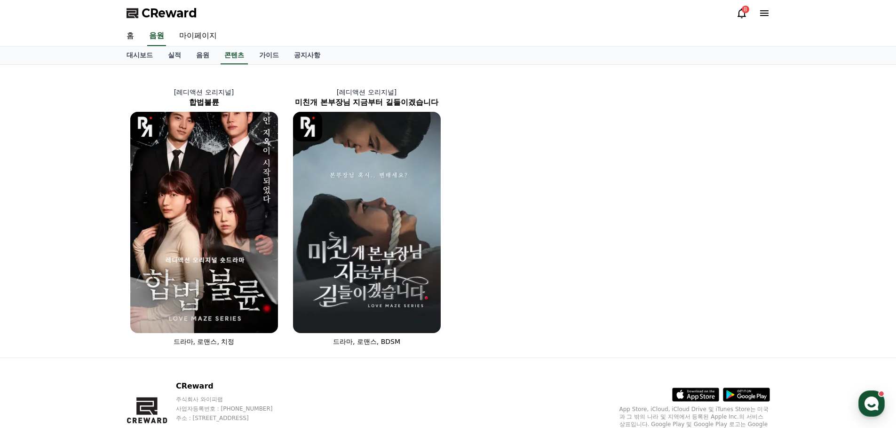
click at [264, 30] on div "홈 음원 마이페이지" at bounding box center [448, 36] width 658 height 20
click at [269, 48] on link "가이드" at bounding box center [269, 56] width 35 height 18
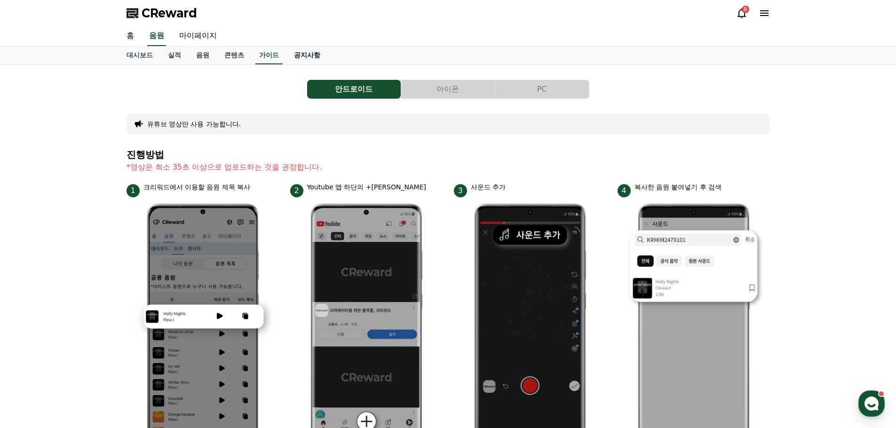
click at [310, 61] on link "공지사항" at bounding box center [306, 56] width 41 height 18
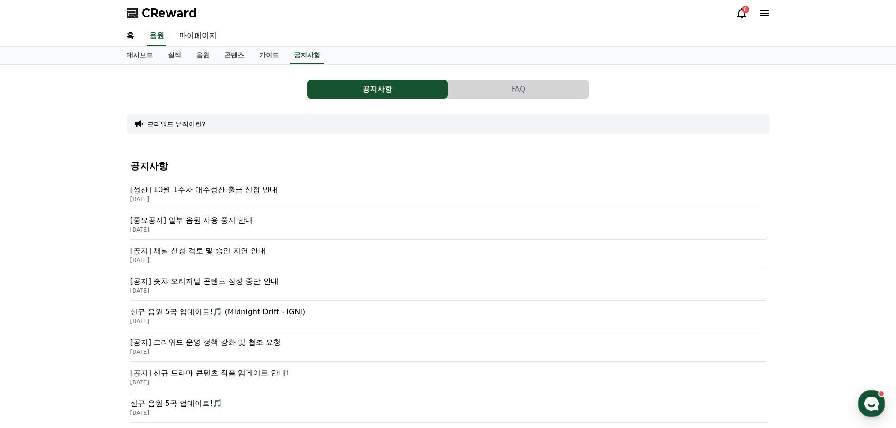
click at [236, 224] on p "[중요공지] 일부 음원 사용 중지 안내" at bounding box center [448, 220] width 636 height 11
